Goal: Task Accomplishment & Management: Manage account settings

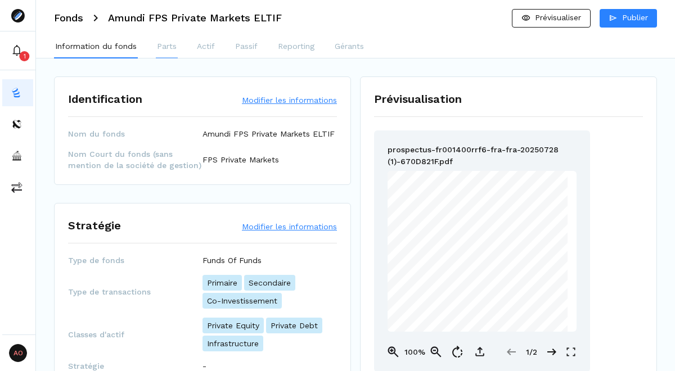
click at [167, 48] on p "Parts" at bounding box center [167, 46] width 20 height 12
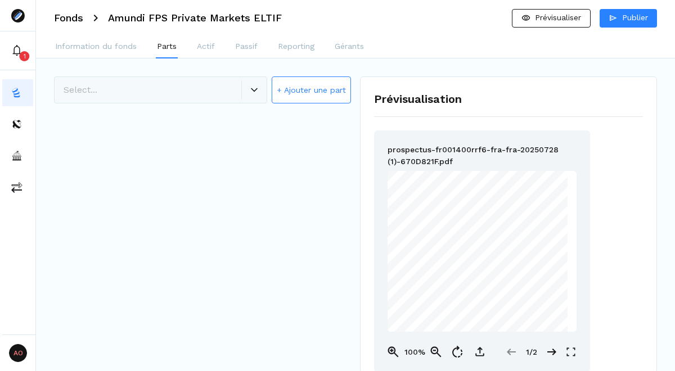
click at [322, 88] on button "+ Ajouter une part" at bounding box center [310, 89] width 79 height 27
click at [288, 175] on span "Créer la part" at bounding box center [297, 171] width 48 height 9
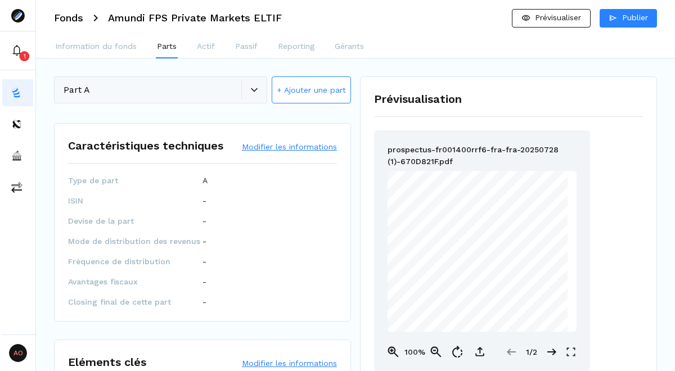
click at [261, 151] on button "Modifier les informations" at bounding box center [289, 146] width 95 height 11
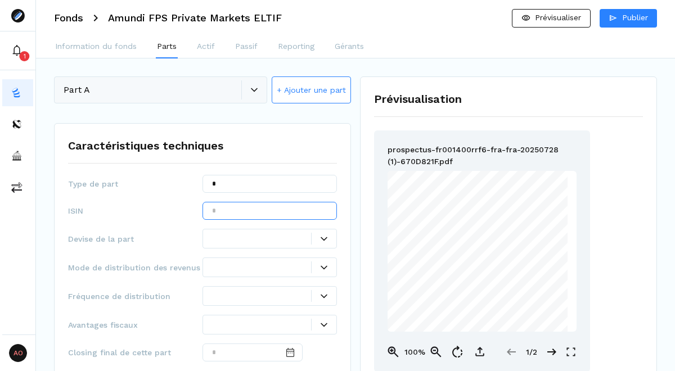
click at [236, 216] on input "text" at bounding box center [269, 211] width 134 height 18
paste input "**********"
type input "**********"
click at [249, 241] on div at bounding box center [261, 239] width 99 height 12
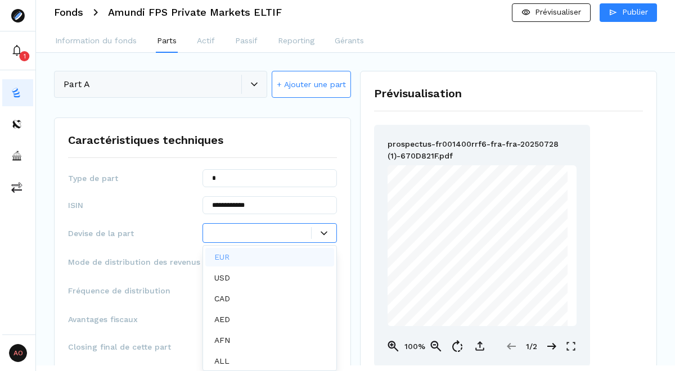
scroll to position [6, 0]
click at [243, 258] on div "EUR" at bounding box center [269, 257] width 129 height 19
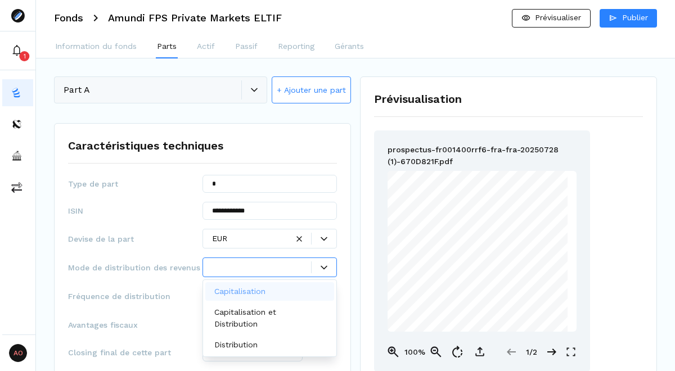
click at [247, 264] on div at bounding box center [261, 267] width 99 height 12
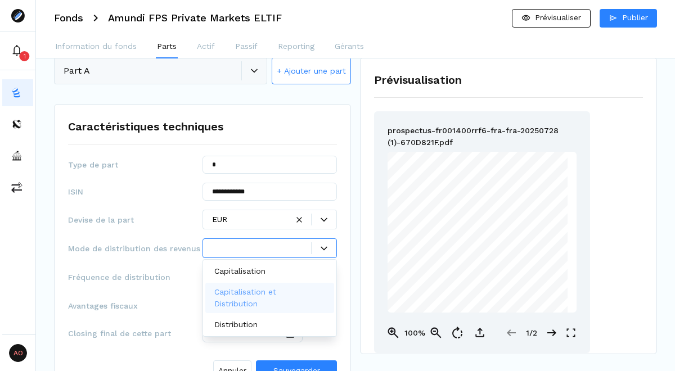
scroll to position [16, 0]
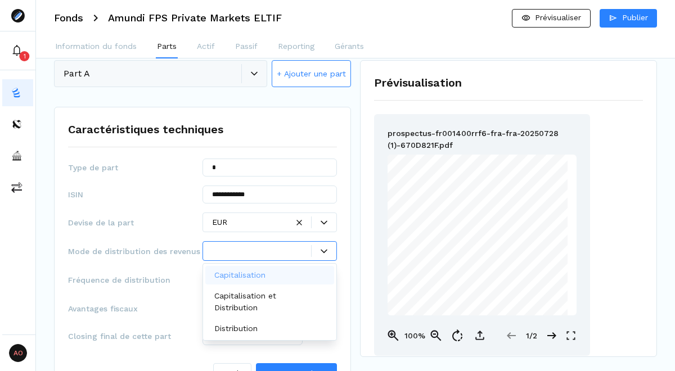
click at [280, 269] on div "Capitalisation" at bounding box center [269, 275] width 129 height 19
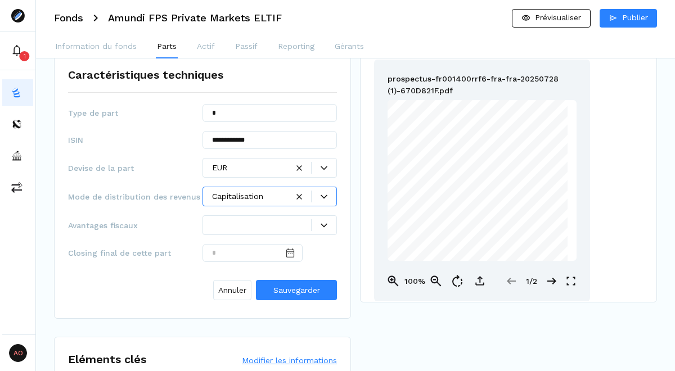
scroll to position [92, 0]
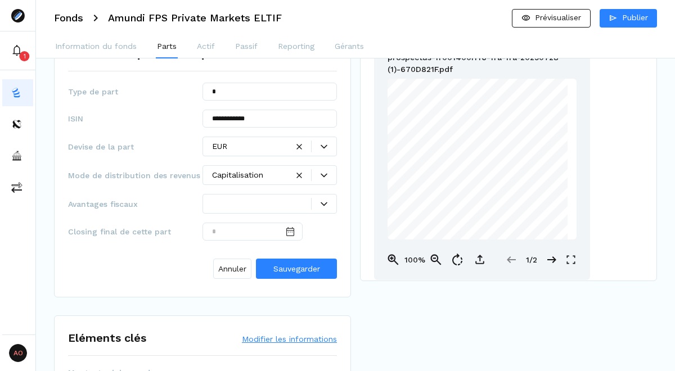
click at [316, 297] on div "**********" at bounding box center [202, 164] width 297 height 266
click at [252, 232] on input "Date input" at bounding box center [252, 232] width 100 height 18
type input "**********"
click at [278, 270] on span "Sauvegarder" at bounding box center [296, 268] width 47 height 9
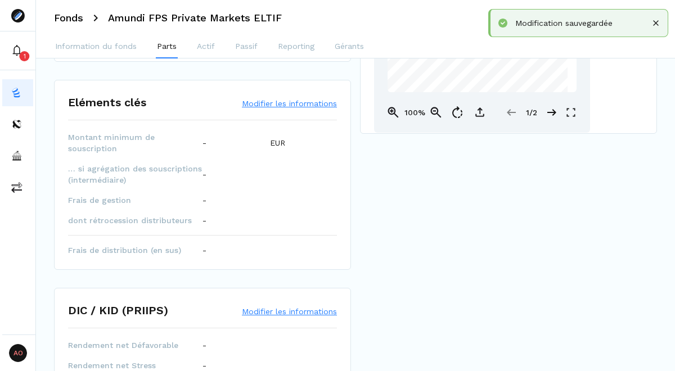
scroll to position [241, 0]
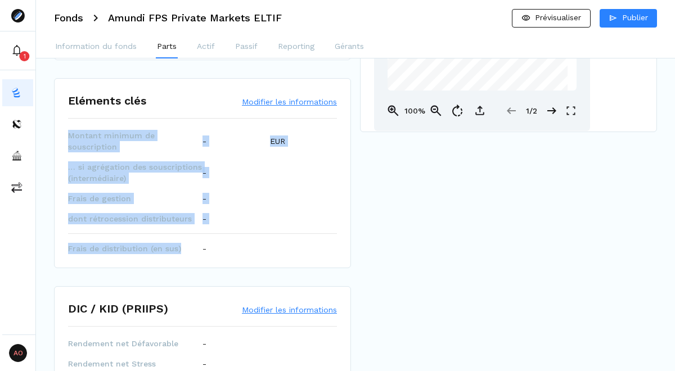
drag, startPoint x: 178, startPoint y: 241, endPoint x: 66, endPoint y: 128, distance: 159.4
click at [66, 128] on div "Eléments clés Modifier les informations Montant minimum de souscription - EUR ……" at bounding box center [202, 173] width 297 height 190
copy div "Montant minimum de souscription - EUR … si agrégation des souscriptions (interm…"
click at [250, 193] on div "-" at bounding box center [269, 198] width 134 height 11
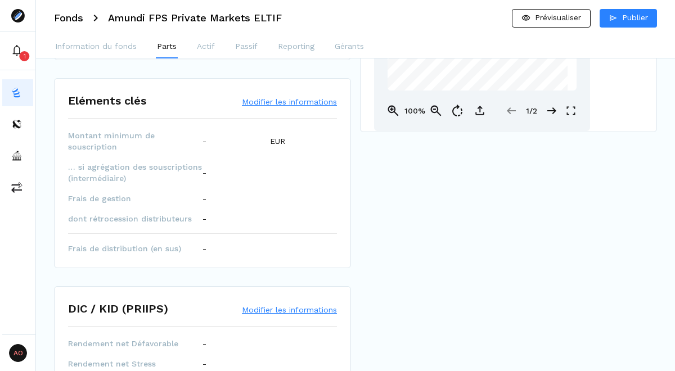
click at [282, 103] on button "Modifier les informations" at bounding box center [289, 101] width 95 height 11
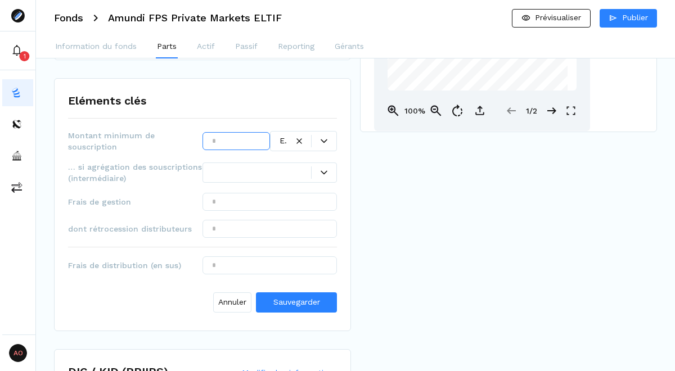
click at [245, 143] on input "text" at bounding box center [235, 141] width 67 height 18
type input "*"
type input "*****"
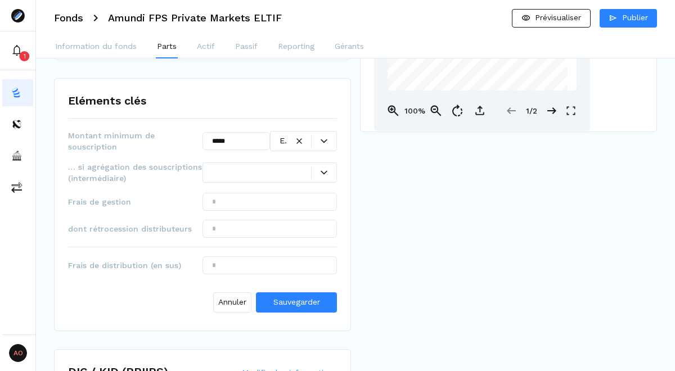
click at [259, 170] on div at bounding box center [261, 172] width 99 height 12
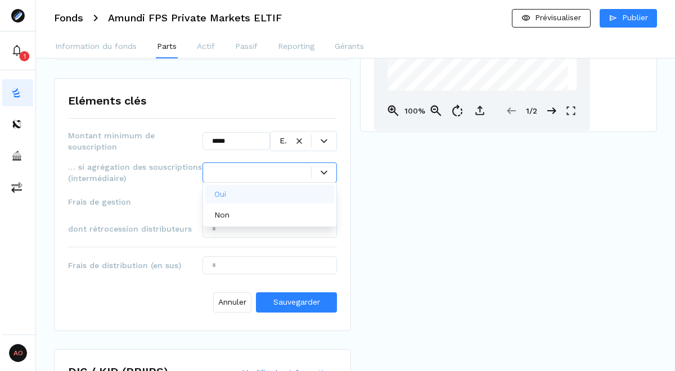
click at [258, 194] on div "Oui" at bounding box center [269, 194] width 129 height 19
click at [293, 205] on input "text" at bounding box center [269, 202] width 134 height 18
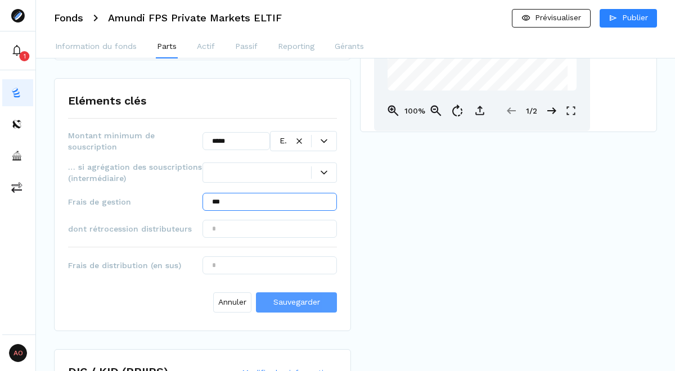
type input "***"
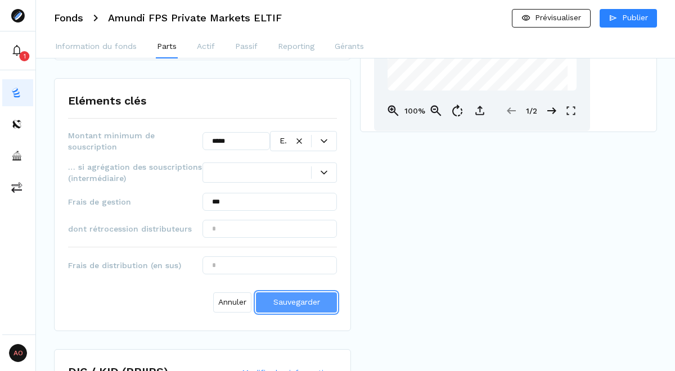
click at [306, 297] on span "Sauvegarder" at bounding box center [296, 301] width 47 height 9
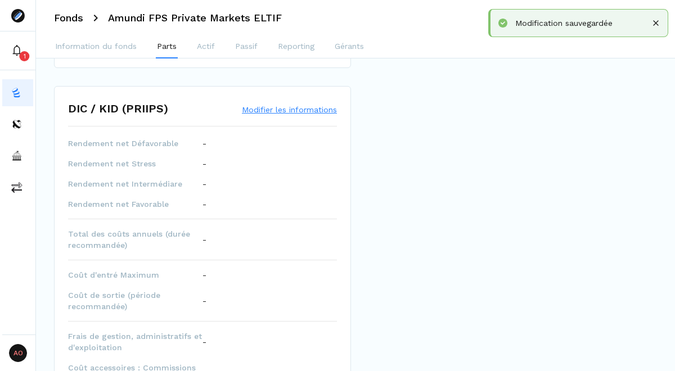
scroll to position [442, 0]
click at [288, 103] on button "Modifier les informations" at bounding box center [289, 108] width 95 height 11
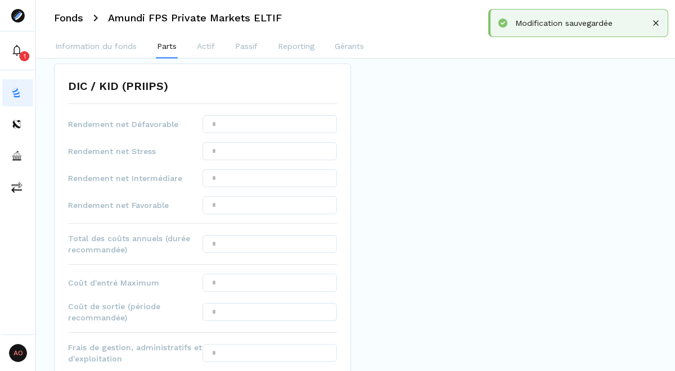
scroll to position [470, 0]
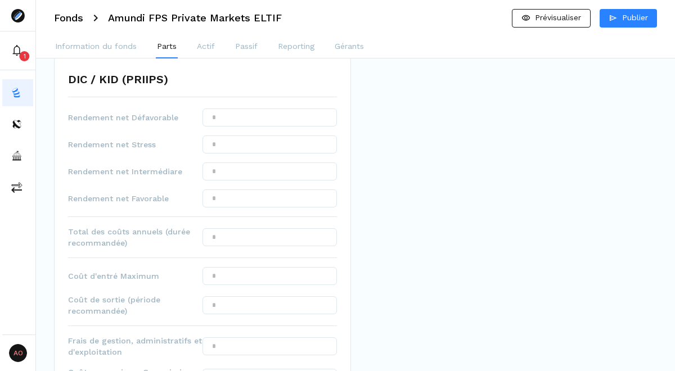
drag, startPoint x: 70, startPoint y: 105, endPoint x: 128, endPoint y: 217, distance: 126.0
click at [128, 217] on div "Rendement net Défavorable Rendement net Stress Rendement net Intermédiare Rende…" at bounding box center [202, 269] width 269 height 323
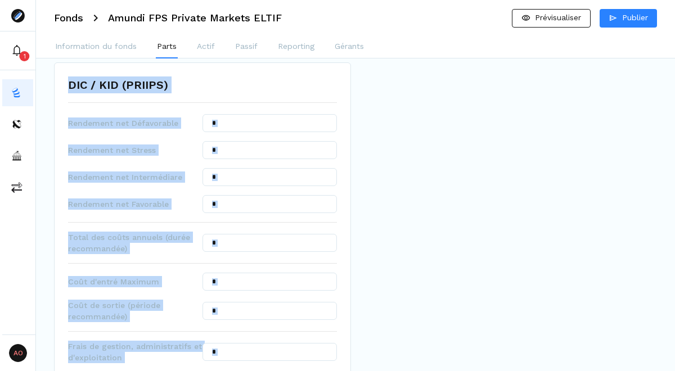
scroll to position [468, 0]
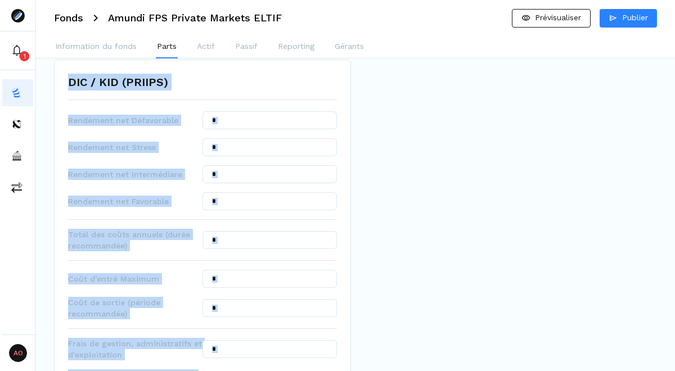
drag, startPoint x: 115, startPoint y: 256, endPoint x: 74, endPoint y: 94, distance: 167.0
click at [74, 94] on div "DIC / KID (PRIIPS) Rendement net Défavorable Rendement net Stress Rendement net…" at bounding box center [202, 254] width 297 height 389
copy div "DIC / KID (PRIIPS) Rendement net Défavorable Rendement net Stress Rendement net…"
